Goal: Find specific page/section: Find specific page/section

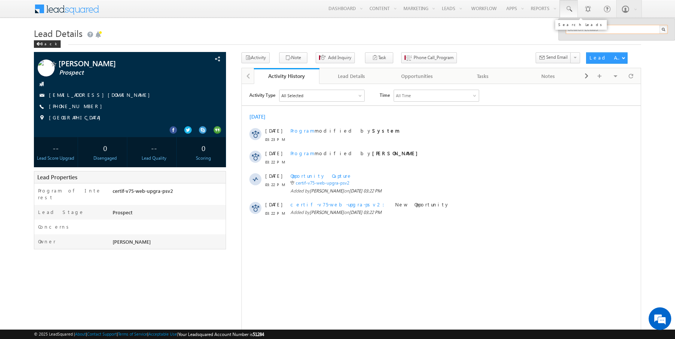
paste input "9809100901"
type input "9809100901"
click at [661, 39] on link at bounding box center [660, 40] width 5 height 5
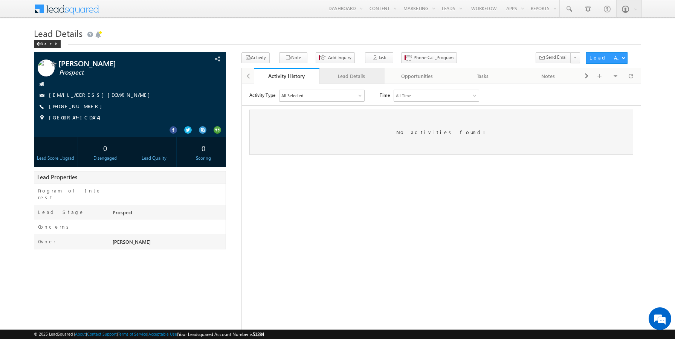
click at [346, 76] on div "Lead Details" at bounding box center [352, 76] width 53 height 9
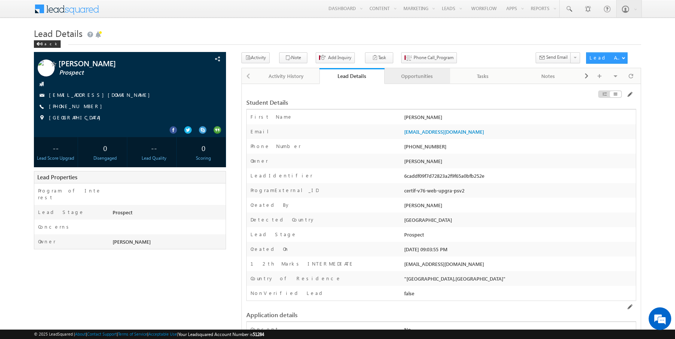
click at [411, 72] on div "Opportunities" at bounding box center [417, 76] width 53 height 9
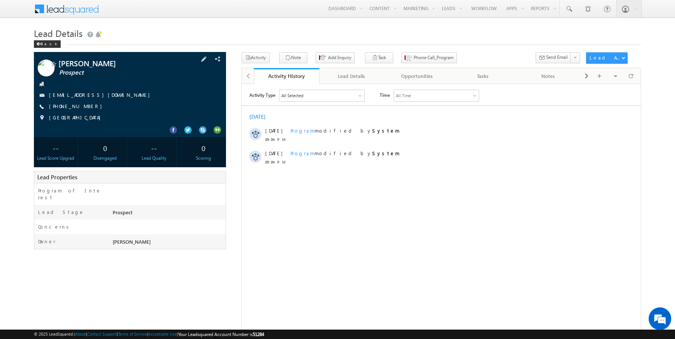
scroll to position [0, 0]
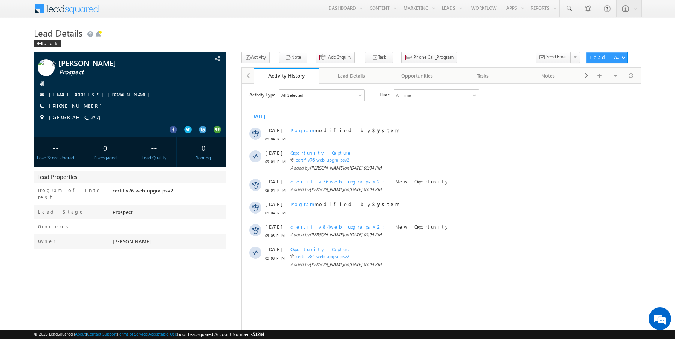
click at [234, 193] on div "sairam Prospect" at bounding box center [338, 220] width 608 height 337
click at [348, 79] on div "Lead Details" at bounding box center [352, 75] width 53 height 9
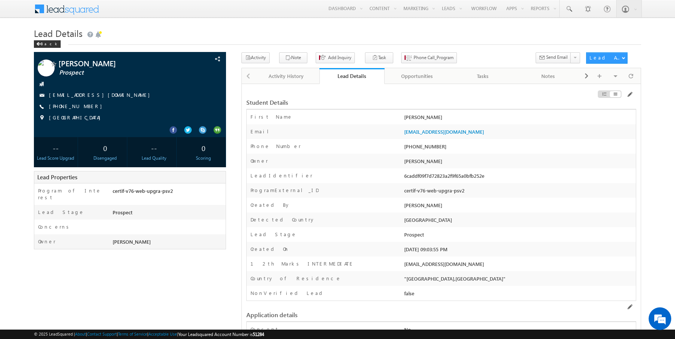
click at [418, 66] on span "Phone Call_Program" at bounding box center [430, 59] width 59 height 14
click at [404, 79] on div "Opportunities" at bounding box center [417, 76] width 53 height 9
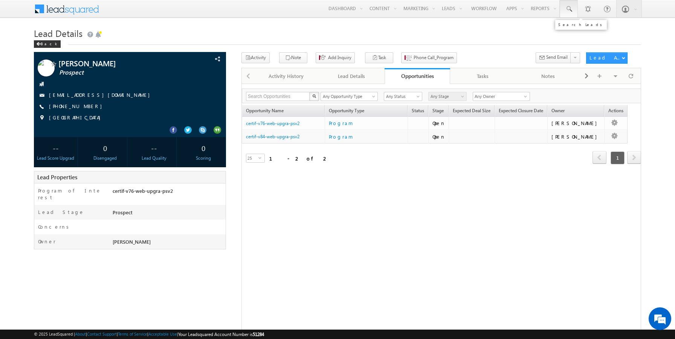
click at [569, 8] on span at bounding box center [569, 9] width 8 height 8
paste input "9809100905"
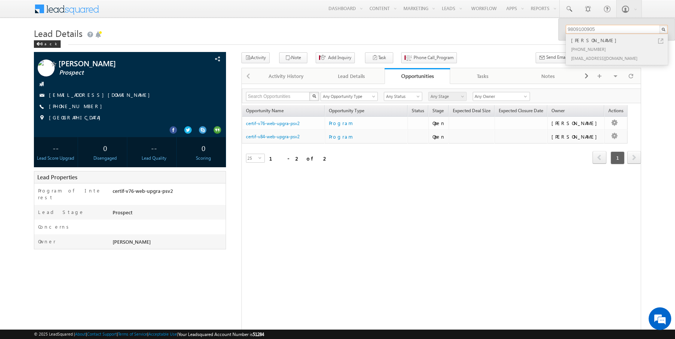
type input "9809100905"
click at [661, 41] on link at bounding box center [660, 40] width 5 height 5
click at [343, 73] on div "Lead Details" at bounding box center [352, 76] width 53 height 9
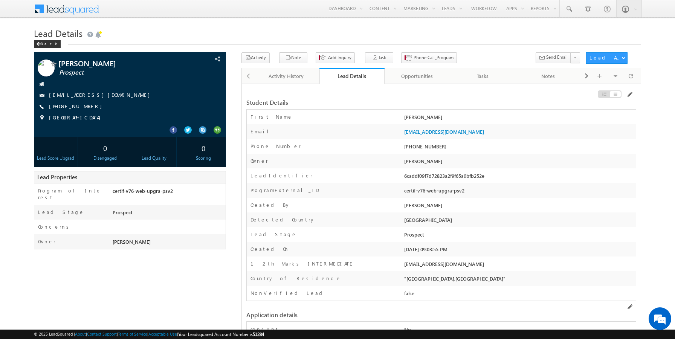
drag, startPoint x: 480, startPoint y: 132, endPoint x: 403, endPoint y: 131, distance: 77.3
click at [403, 131] on div "sairamoct9kthu@mailinator.com" at bounding box center [519, 133] width 234 height 11
copy link "sairamoct9kthu@mailinator.com"
click at [369, 98] on div "Student Details" at bounding box center [441, 99] width 390 height 14
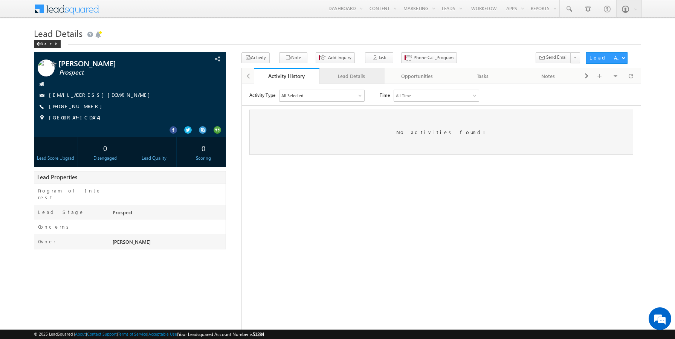
click at [361, 78] on div "Lead Details" at bounding box center [352, 76] width 53 height 9
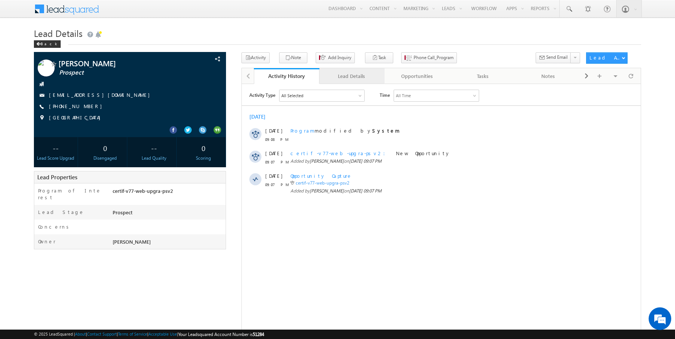
click at [343, 79] on div "Lead Details" at bounding box center [352, 76] width 53 height 9
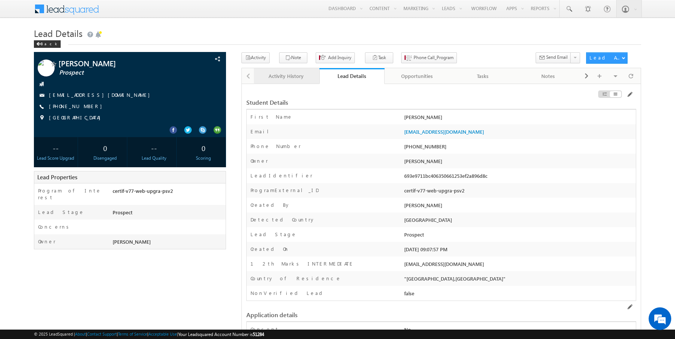
click at [299, 78] on div "Activity History" at bounding box center [286, 76] width 53 height 9
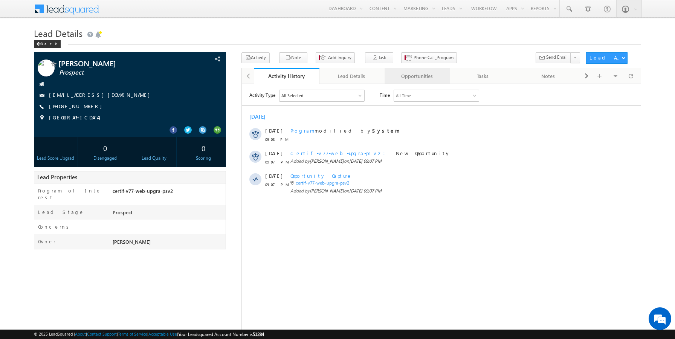
click at [409, 81] on div "Opportunities" at bounding box center [417, 76] width 53 height 9
click at [346, 80] on div "Lead Details" at bounding box center [352, 76] width 53 height 9
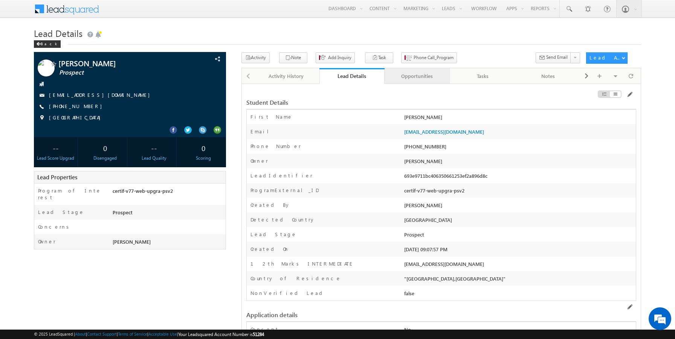
click at [413, 76] on div "Opportunities" at bounding box center [417, 76] width 53 height 9
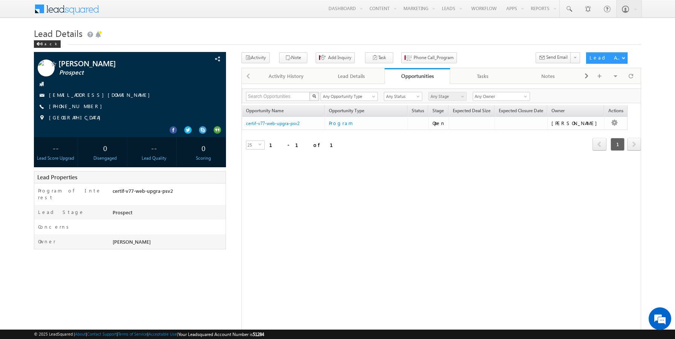
scroll to position [8, 0]
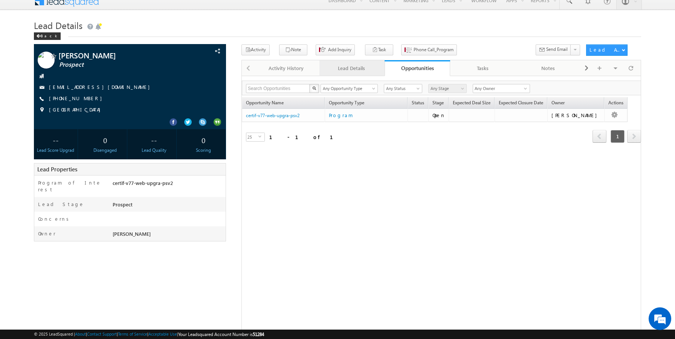
click at [351, 67] on div "Lead Details" at bounding box center [352, 68] width 53 height 9
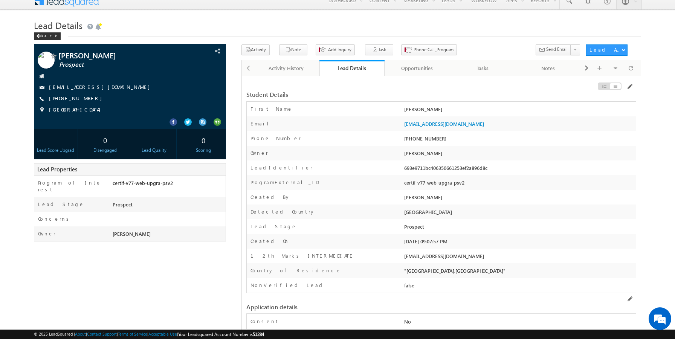
drag, startPoint x: 480, startPoint y: 124, endPoint x: 404, endPoint y: 124, distance: 76.9
click at [404, 124] on div "sairamoct9lthu@mailinator.com" at bounding box center [519, 125] width 234 height 11
copy link "sairamoct9lthu@mailinator.com"
click at [572, 3] on span at bounding box center [569, 1] width 8 height 8
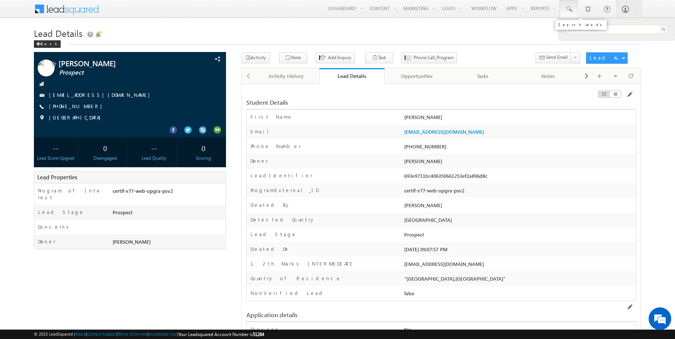
paste input "[EMAIL_ADDRESS][DOMAIN_NAME]"
type input "[EMAIL_ADDRESS][DOMAIN_NAME]"
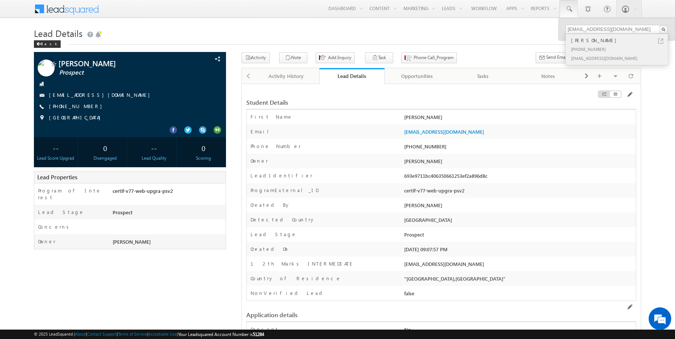
click at [660, 38] on link at bounding box center [660, 40] width 5 height 5
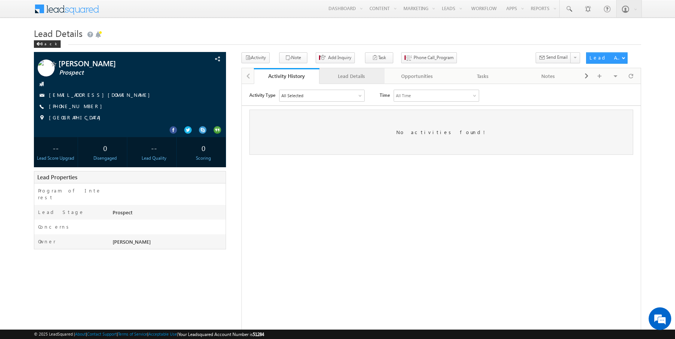
click at [349, 78] on div "Lead Details" at bounding box center [352, 76] width 53 height 9
